Goal: Information Seeking & Learning: Learn about a topic

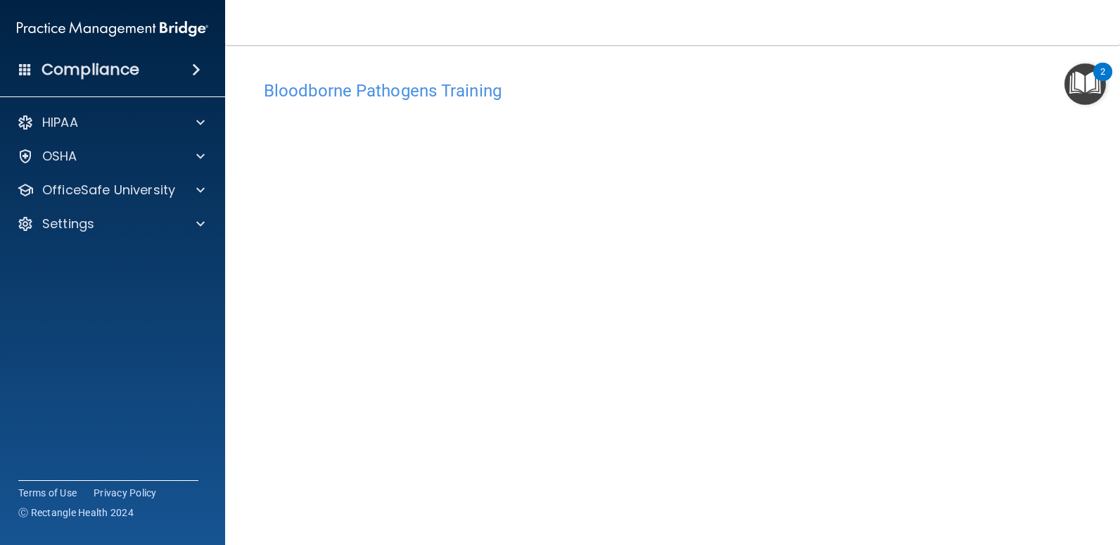
scroll to position [58, 0]
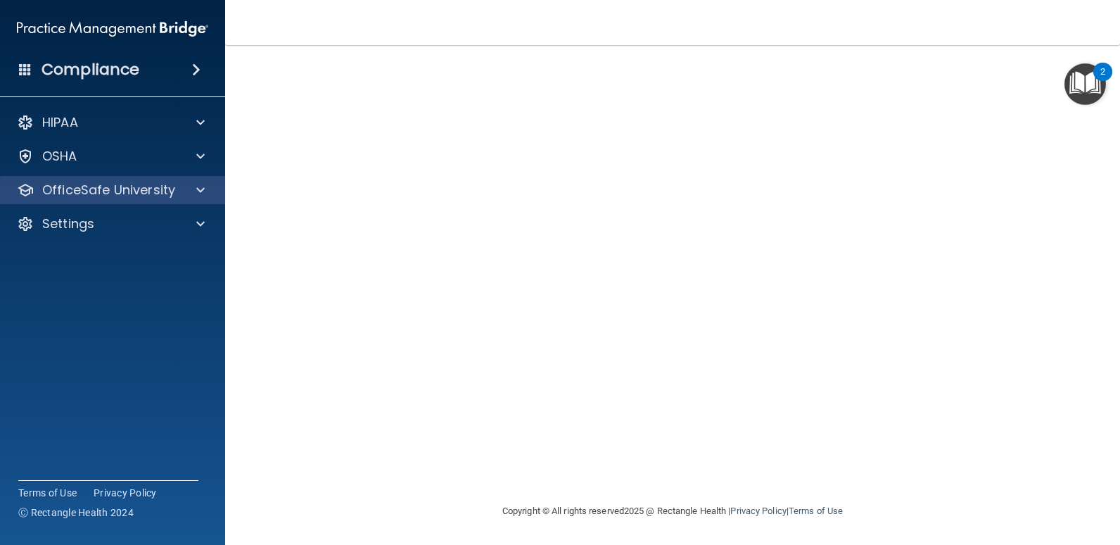
drag, startPoint x: 186, startPoint y: 178, endPoint x: 182, endPoint y: 184, distance: 7.6
click at [185, 179] on div "OfficeSafe University" at bounding box center [113, 190] width 226 height 28
click at [177, 184] on div "OfficeSafe University" at bounding box center [93, 190] width 175 height 17
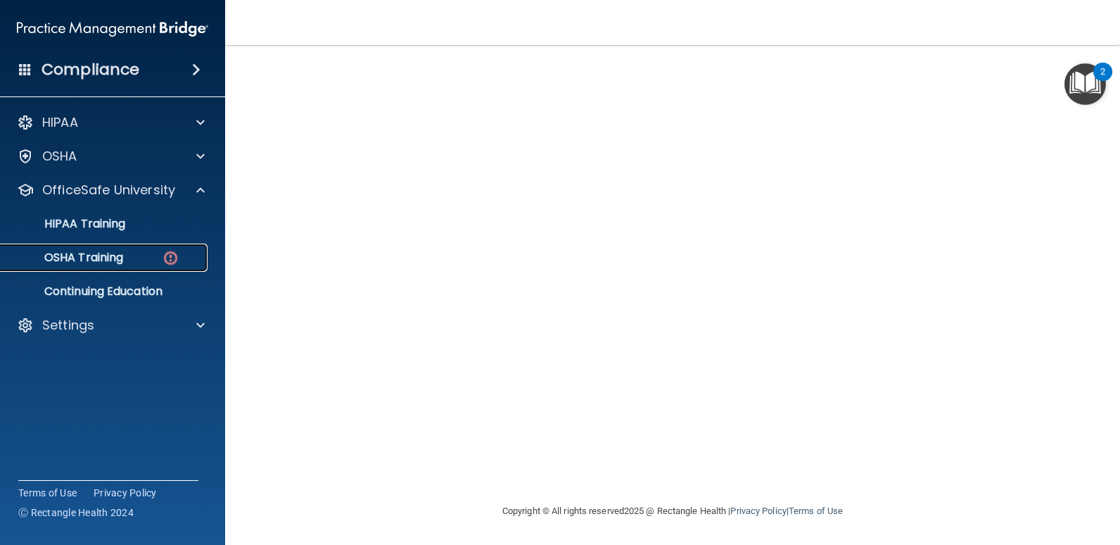
click at [170, 257] on img at bounding box center [171, 258] width 18 height 18
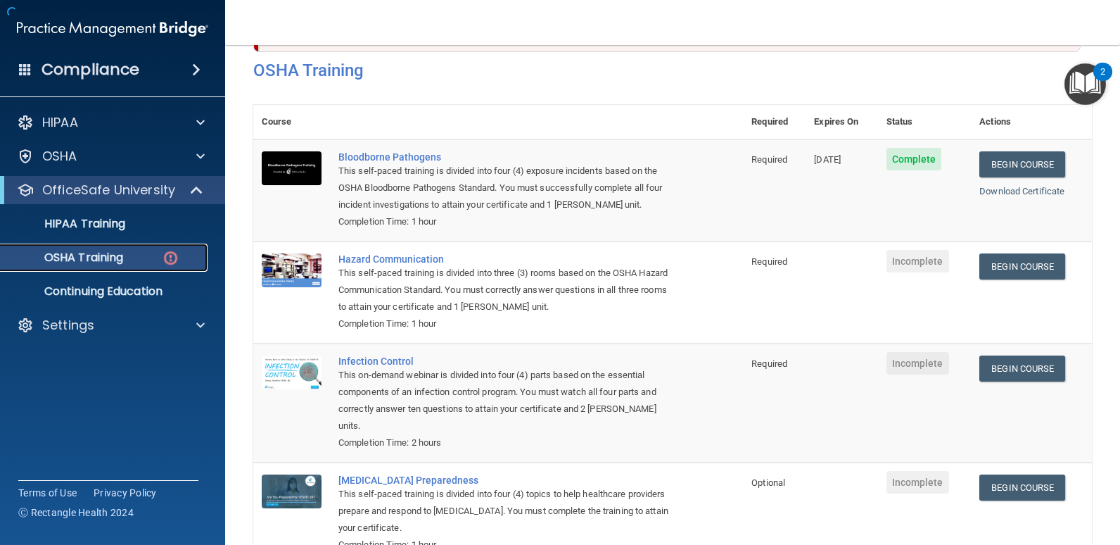
scroll to position [153, 0]
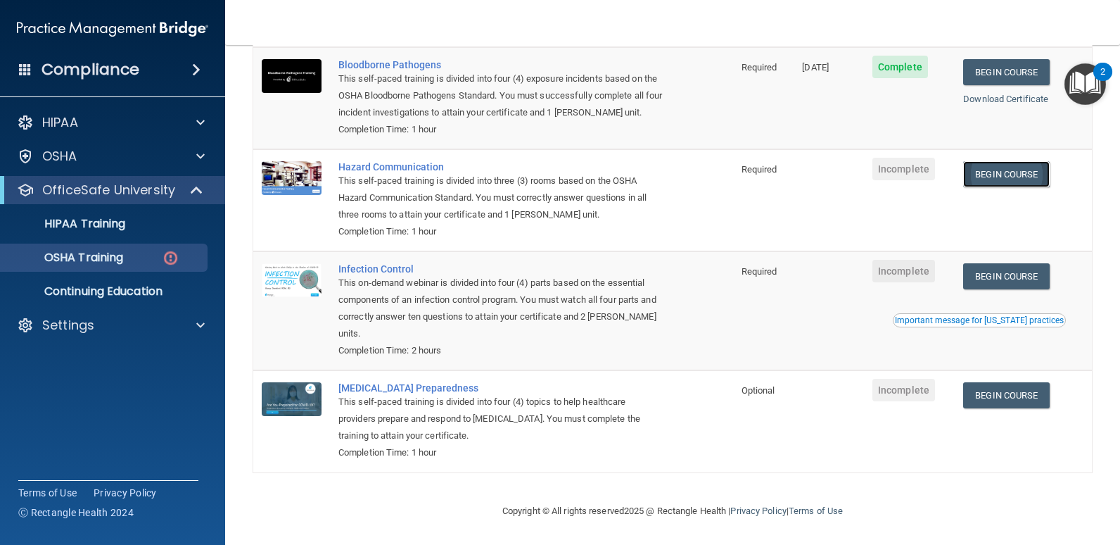
click at [987, 170] on link "Begin Course" at bounding box center [1006, 174] width 86 height 26
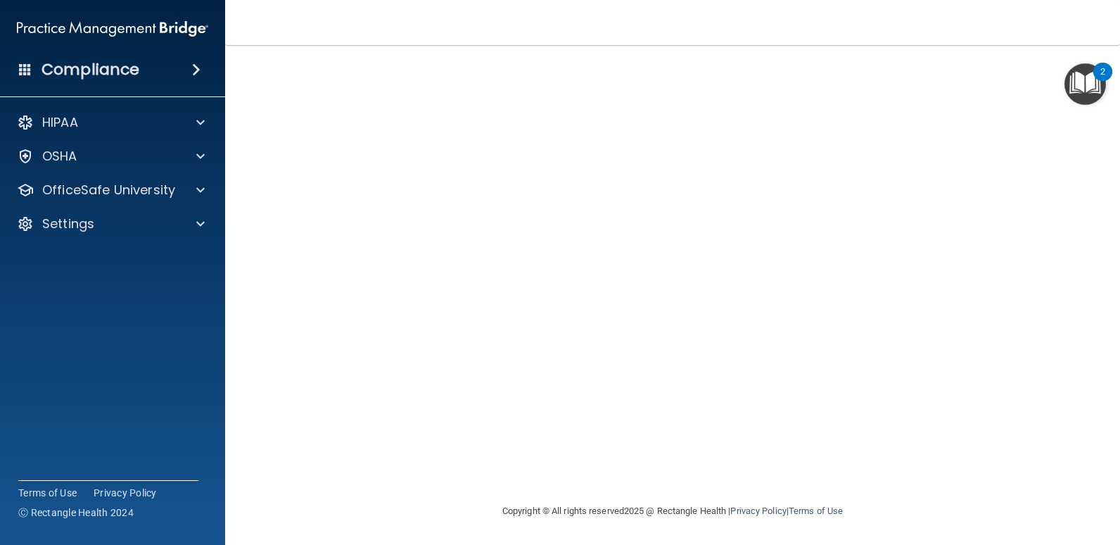
scroll to position [19, 0]
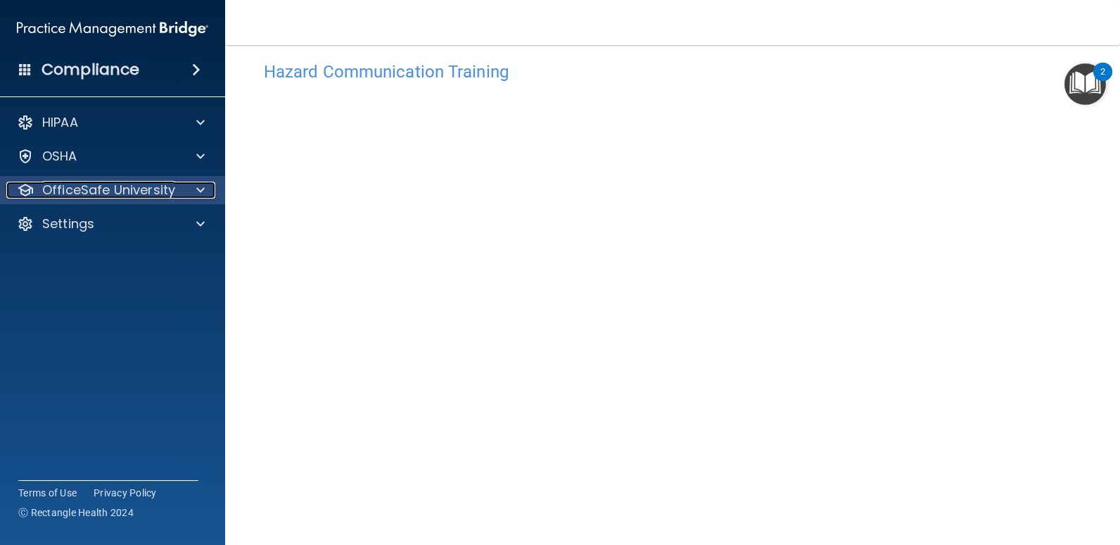
click at [146, 183] on p "OfficeSafe University" at bounding box center [108, 190] width 133 height 17
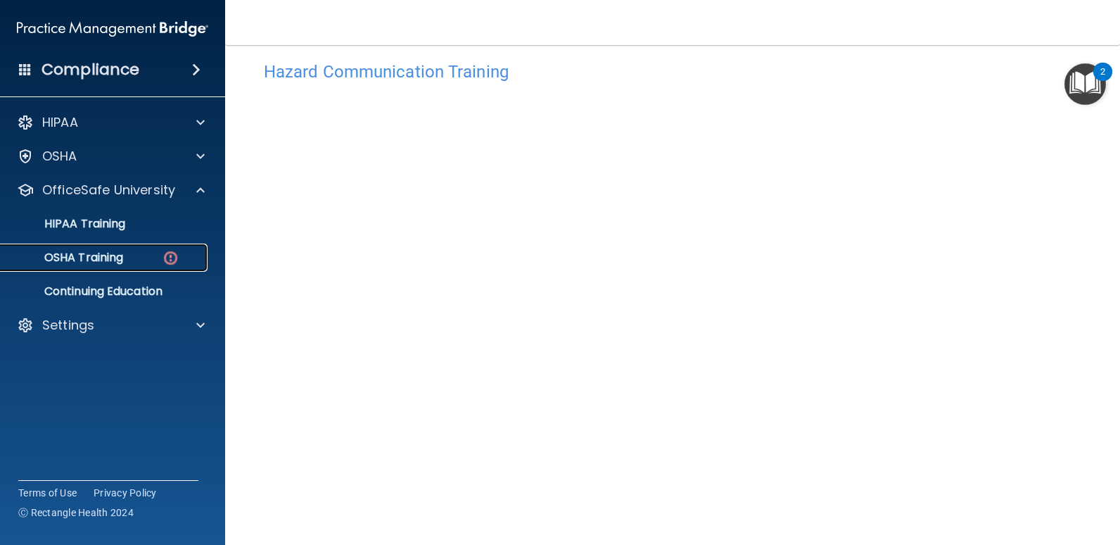
click at [139, 263] on div "OSHA Training" at bounding box center [105, 258] width 192 height 14
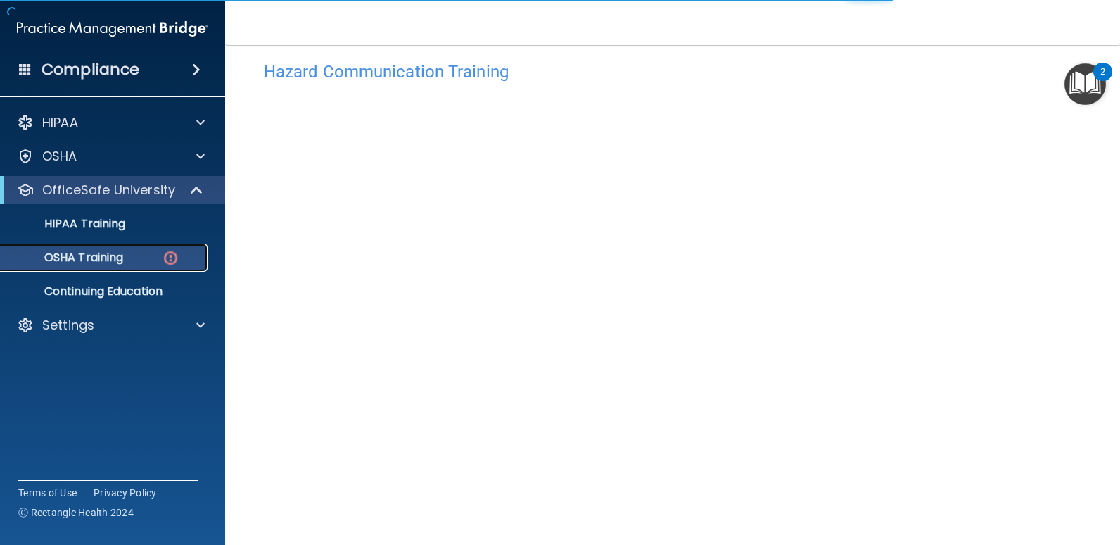
click at [76, 254] on p "OSHA Training" at bounding box center [66, 258] width 114 height 14
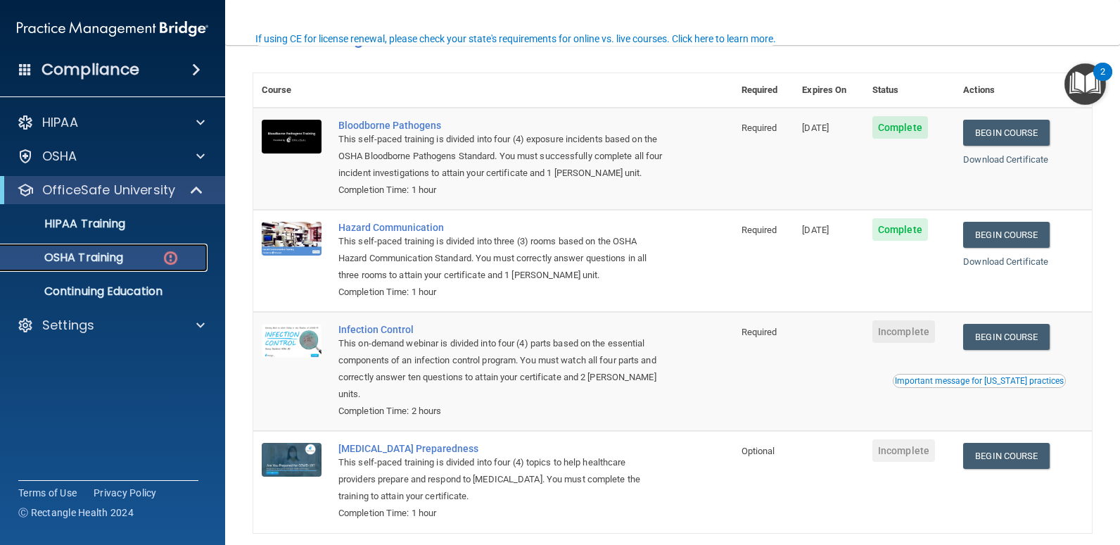
scroll to position [153, 0]
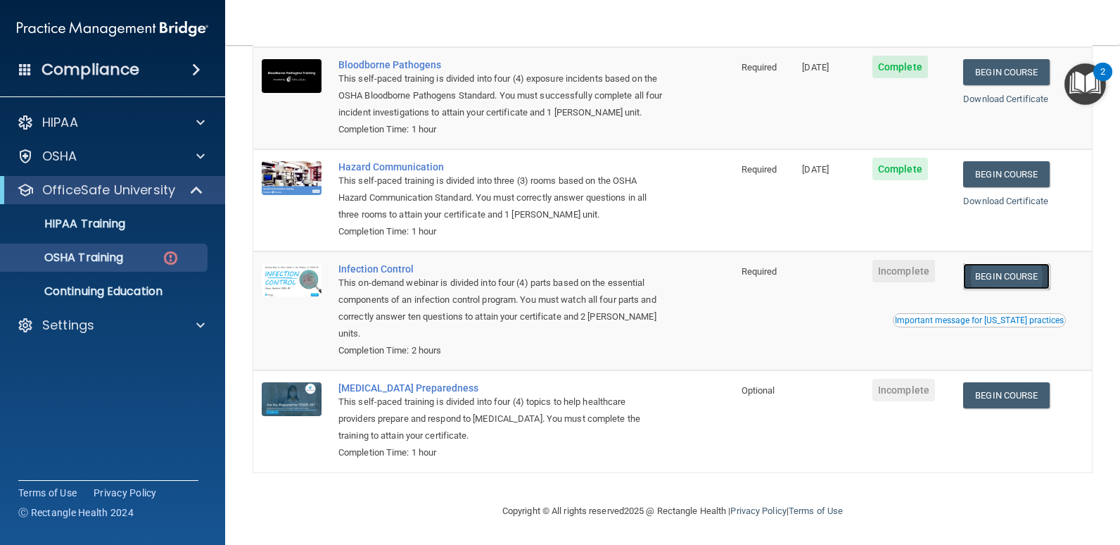
click at [998, 269] on link "Begin Course" at bounding box center [1006, 276] width 86 height 26
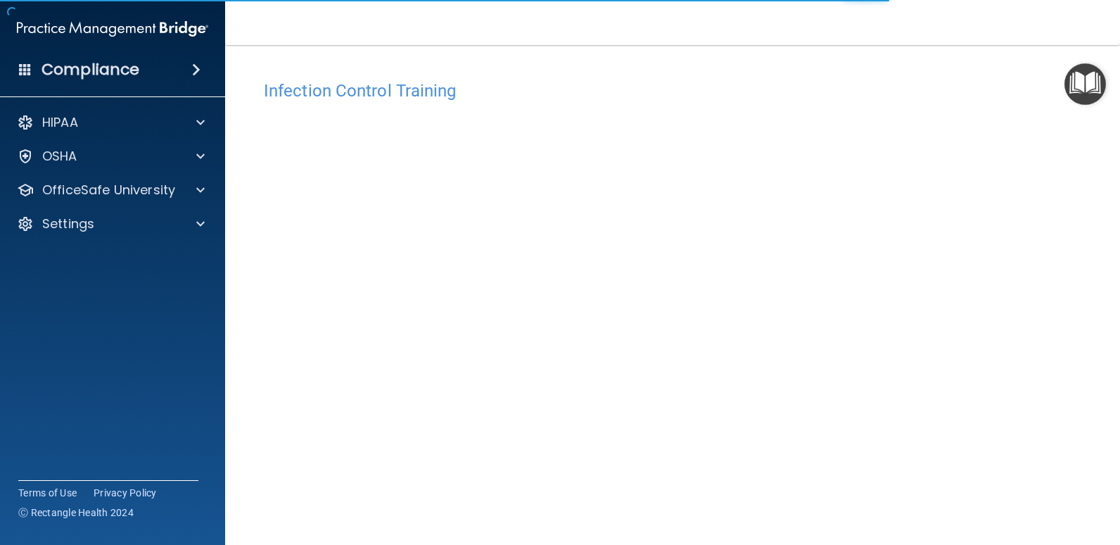
scroll to position [58, 0]
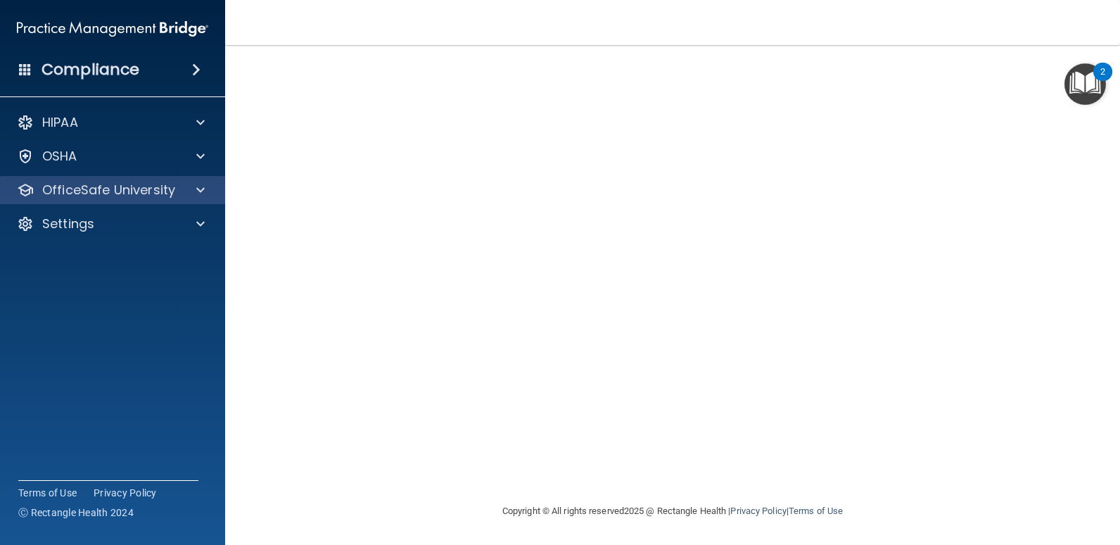
click at [168, 199] on div "OfficeSafe University" at bounding box center [113, 190] width 226 height 28
click at [203, 192] on span at bounding box center [200, 190] width 8 height 17
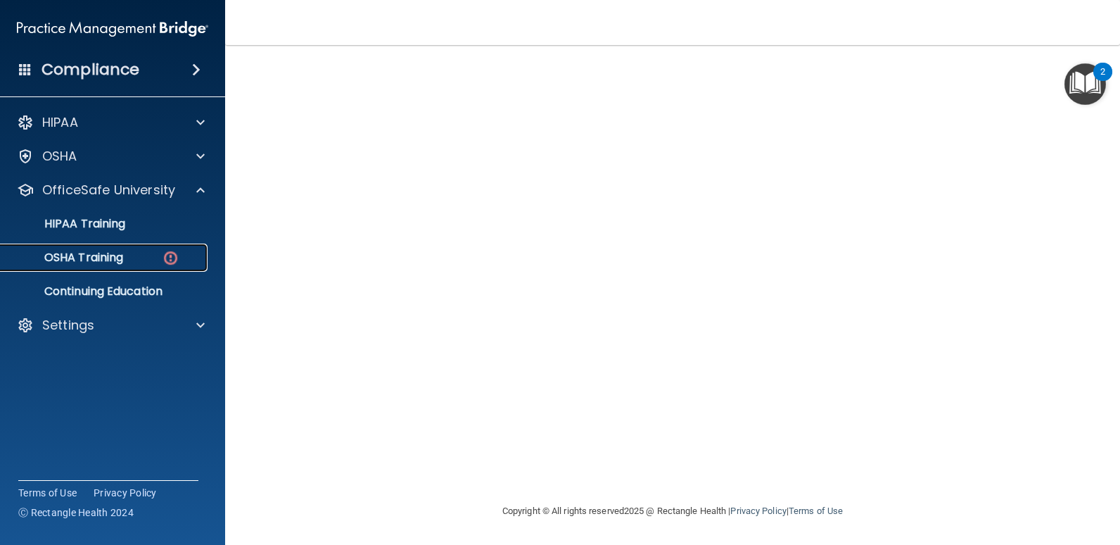
click at [156, 255] on div "OSHA Training" at bounding box center [105, 258] width 192 height 14
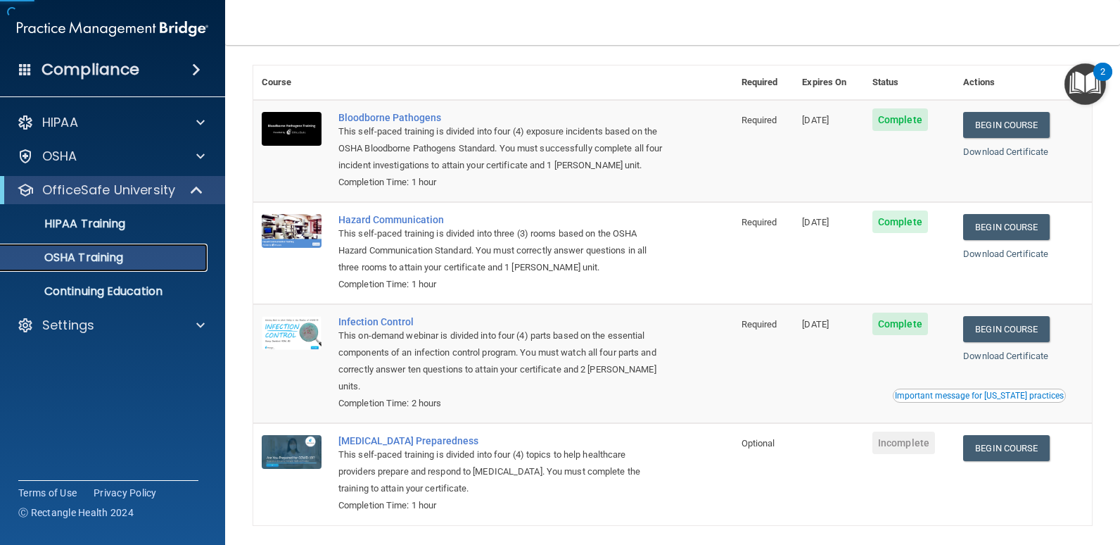
scroll to position [114, 0]
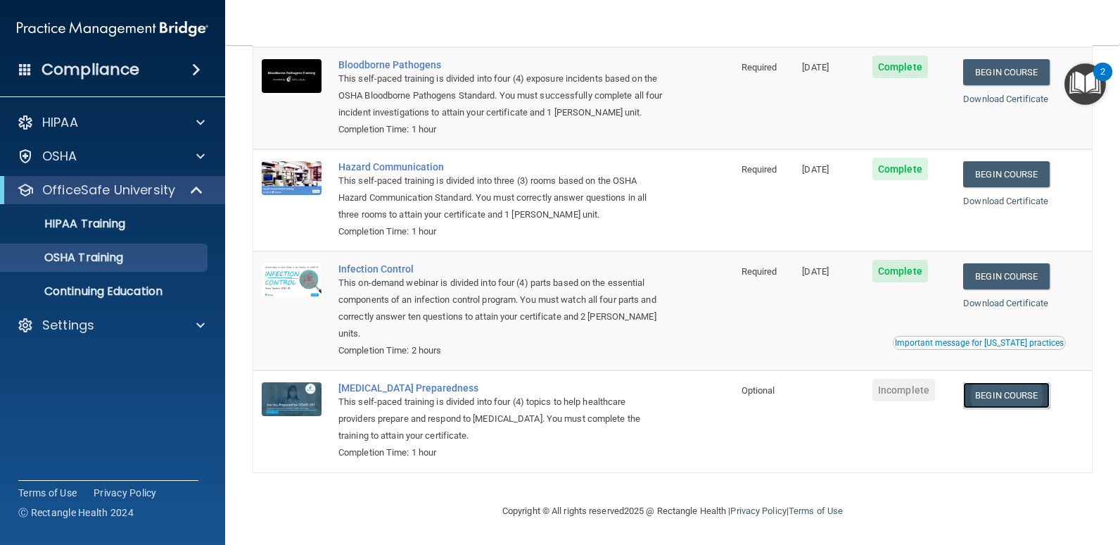
click at [992, 395] on link "Begin Course" at bounding box center [1006, 395] width 86 height 26
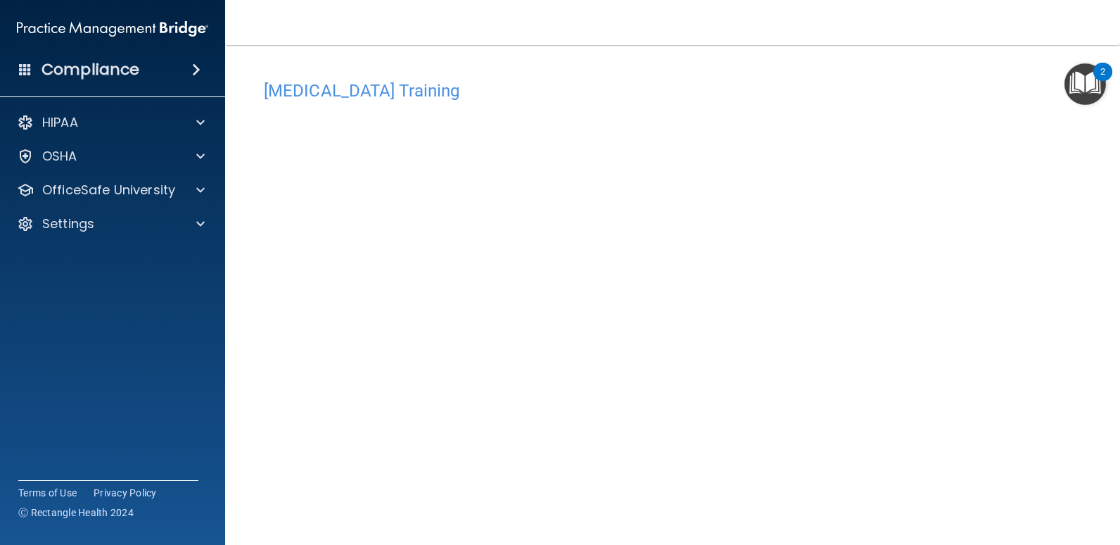
click at [969, 527] on div "COVID-19 Training This course doesn’t expire until . Are you sure you want to t…" at bounding box center [672, 316] width 839 height 487
click at [160, 198] on p "OfficeSafe University" at bounding box center [108, 190] width 133 height 17
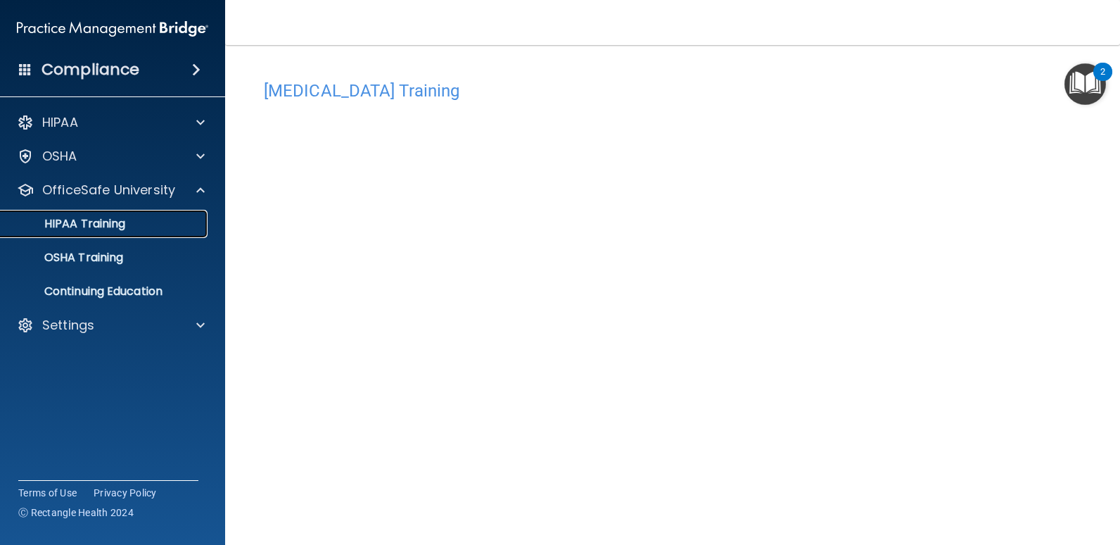
click at [122, 232] on link "HIPAA Training" at bounding box center [97, 224] width 222 height 28
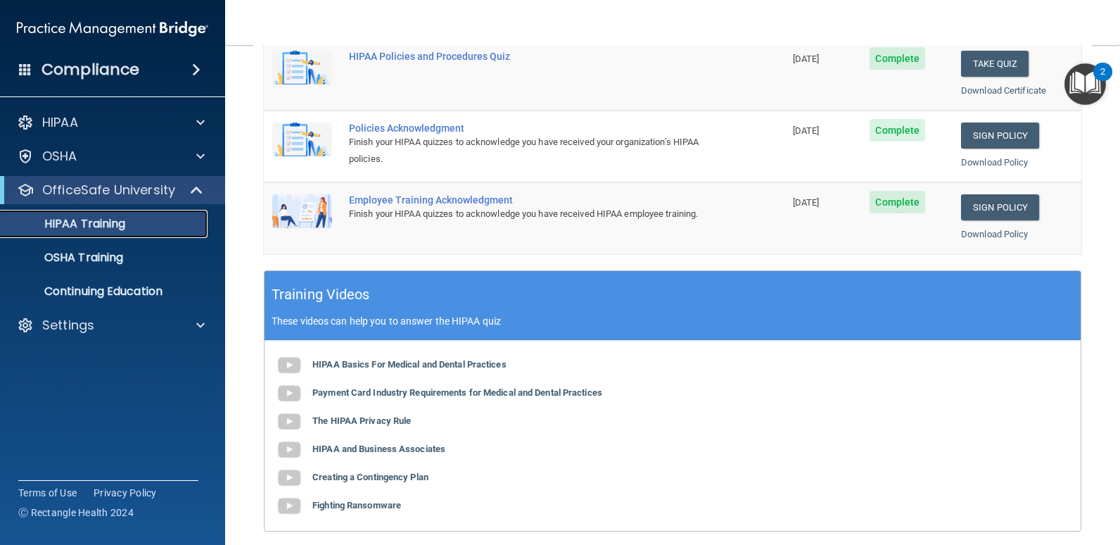
scroll to position [352, 0]
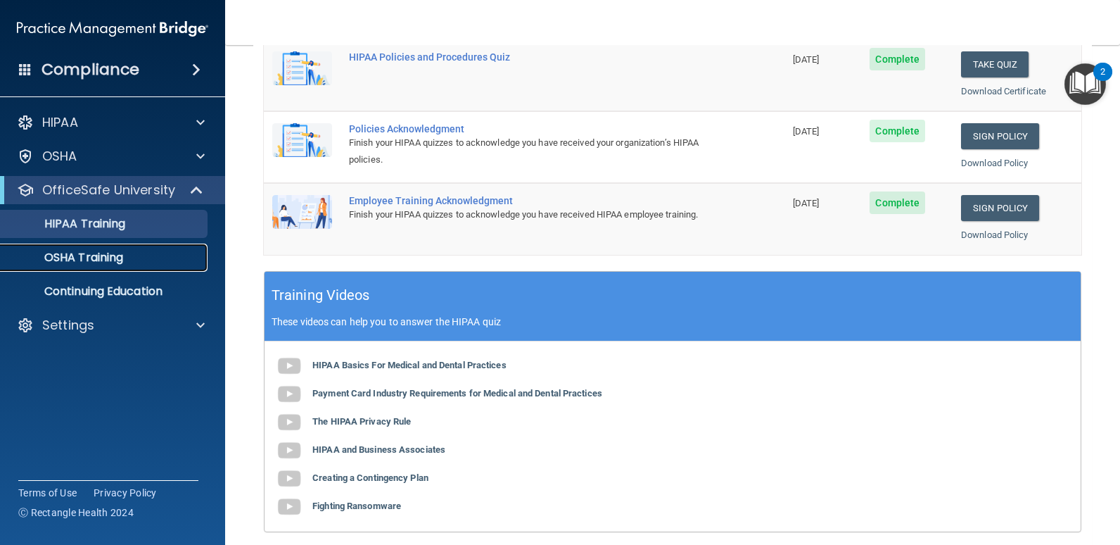
click at [125, 244] on link "OSHA Training" at bounding box center [97, 257] width 222 height 28
